Goal: Navigation & Orientation: Find specific page/section

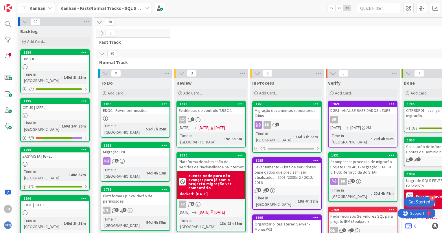
click at [145, 8] on icon at bounding box center [147, 8] width 5 height 5
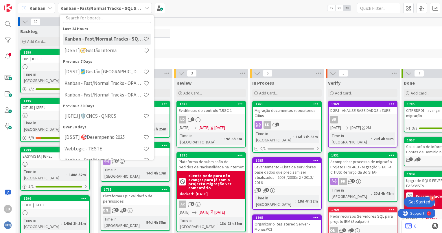
scroll to position [28, 0]
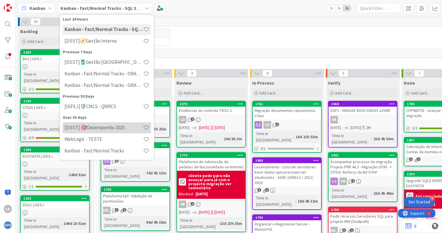
click at [117, 126] on h4 "[DSST] 🎯Desempenho 2025" at bounding box center [104, 128] width 79 height 6
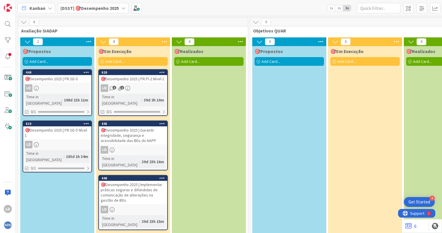
click at [109, 5] on b "[DSST] 🎯Desempenho 2025" at bounding box center [89, 8] width 58 height 6
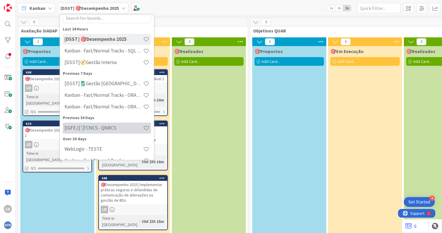
scroll to position [28, 0]
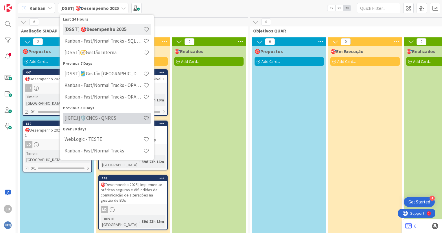
click at [92, 119] on h4 "[IGFEJ]🛡️CNCS - QNRCS" at bounding box center [104, 118] width 79 height 6
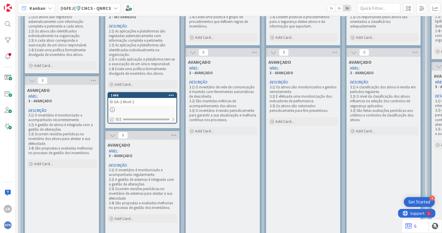
scroll to position [355, 0]
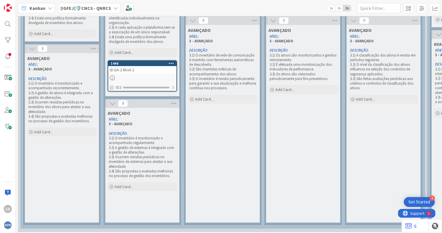
click at [109, 8] on b "[IGFEJ]🛡️CNCS - QNRCS" at bounding box center [85, 8] width 51 height 6
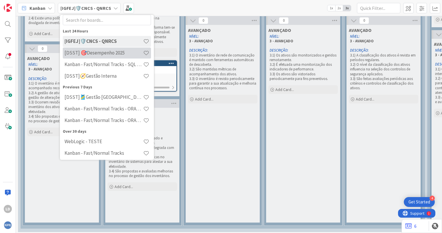
click at [101, 54] on h4 "[DSST] 🎯Desempenho 2025" at bounding box center [104, 53] width 79 height 6
